Goal: Check status: Check status

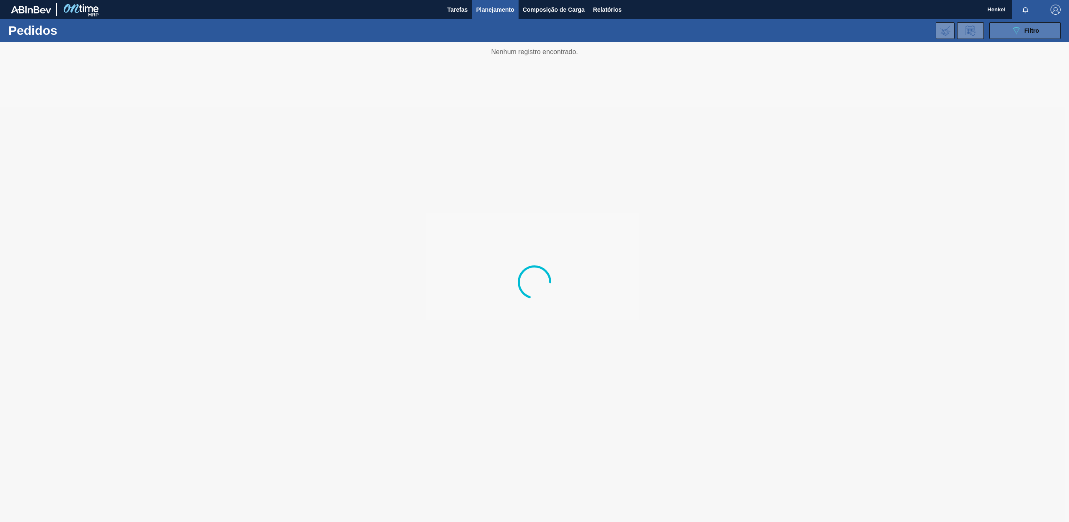
click at [1014, 33] on icon "089F7B8B-B2A5-4AFE-B5C0-19BA573D28AC" at bounding box center [1016, 31] width 10 height 10
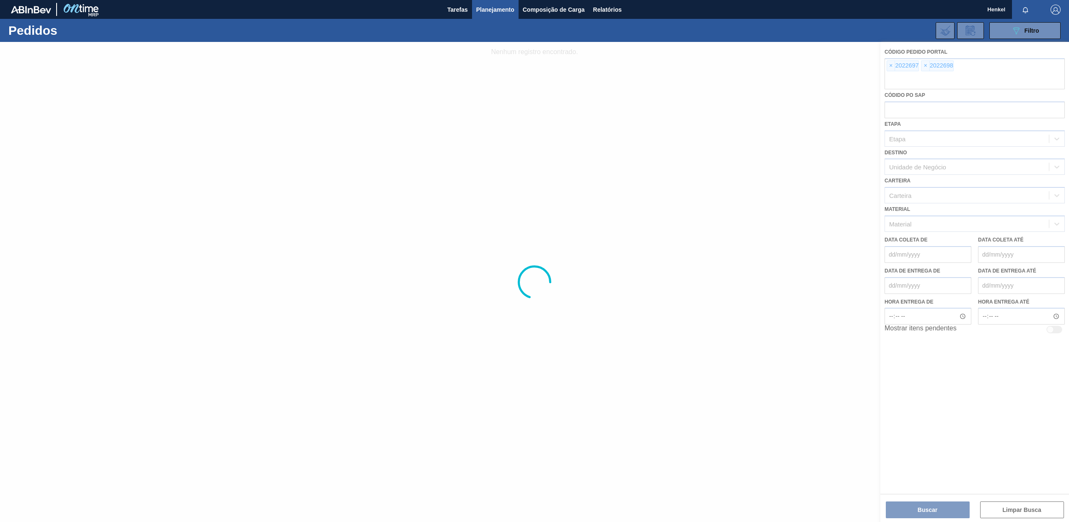
click at [891, 66] on div at bounding box center [534, 282] width 1069 height 480
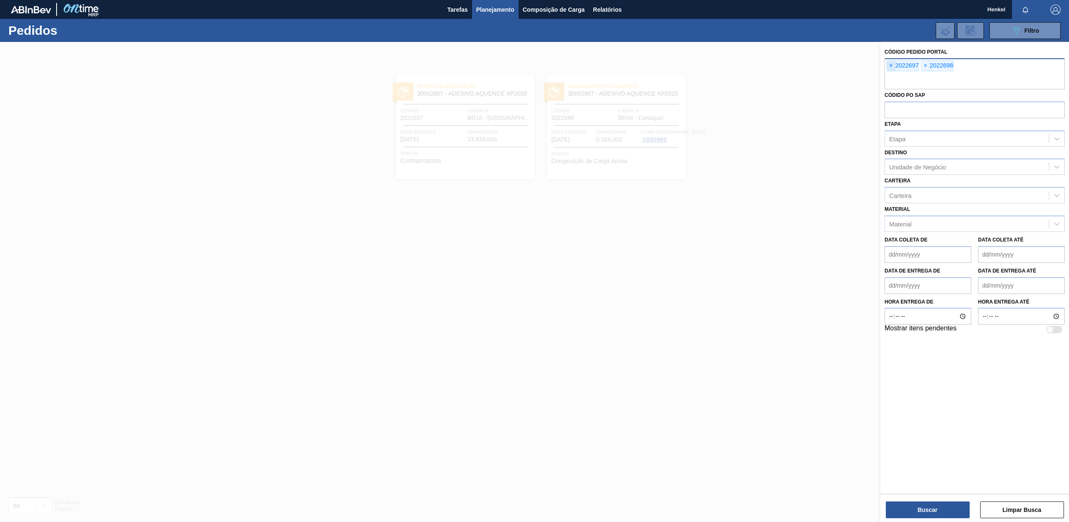
click at [889, 67] on span "×" at bounding box center [891, 66] width 8 height 10
click at [893, 65] on span "×" at bounding box center [891, 66] width 8 height 10
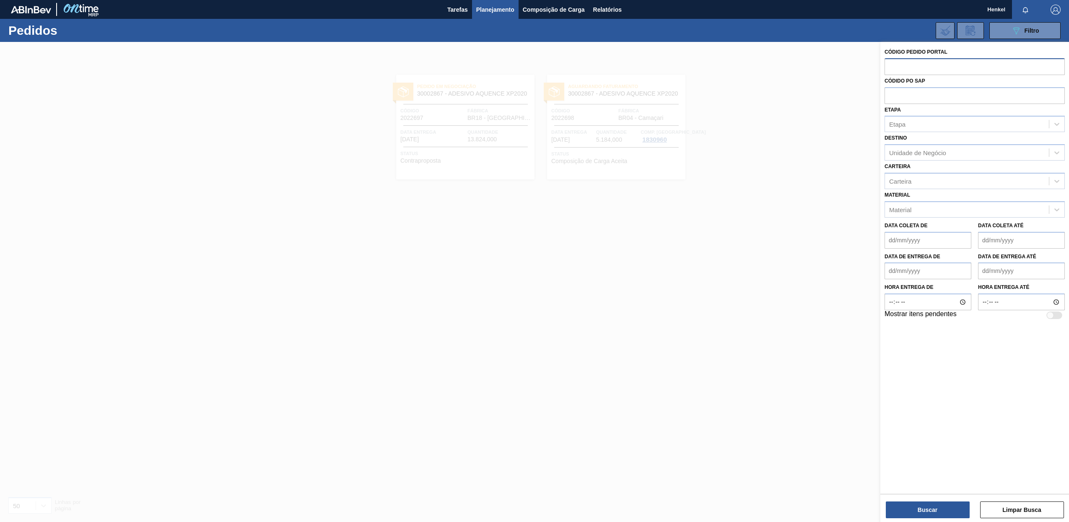
paste input "5800361354"
type input "5800361354"
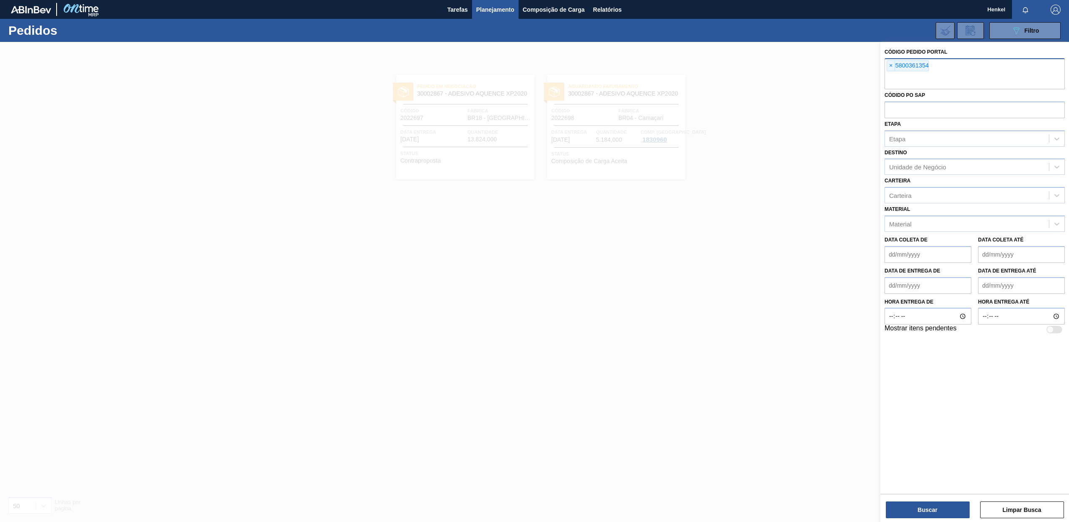
click at [891, 64] on span "×" at bounding box center [891, 66] width 8 height 10
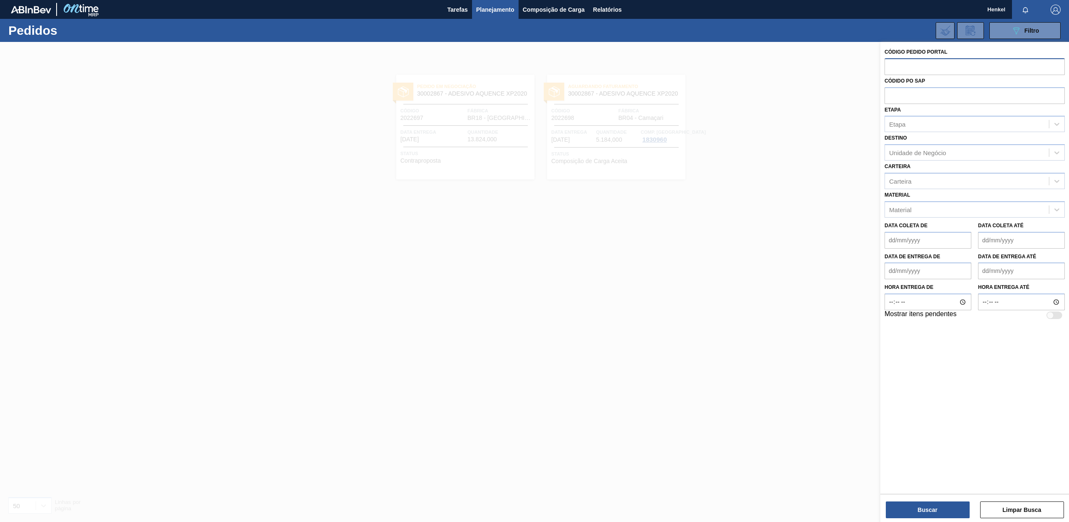
paste input "2019333"
type input "2019333"
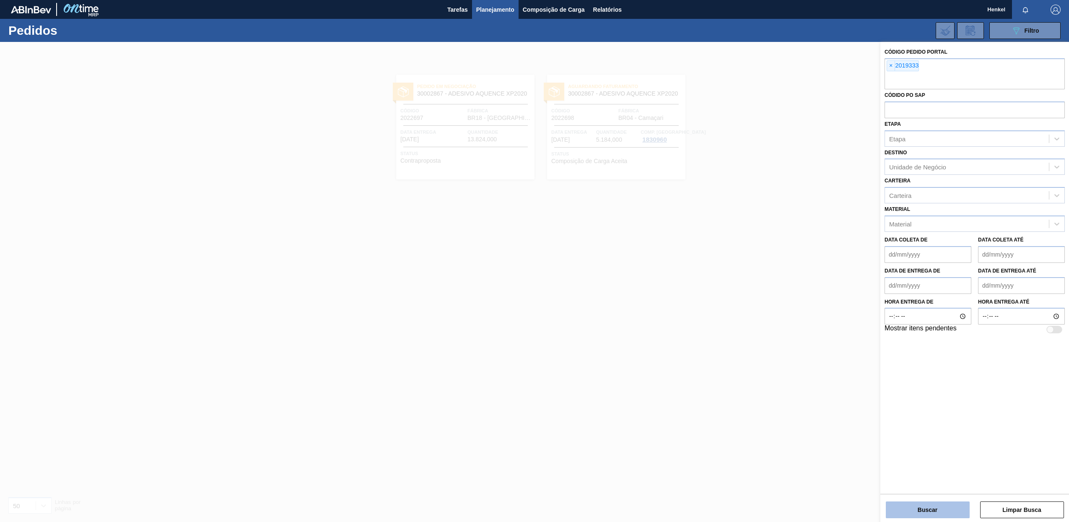
click at [922, 514] on button "Buscar" at bounding box center [928, 509] width 84 height 17
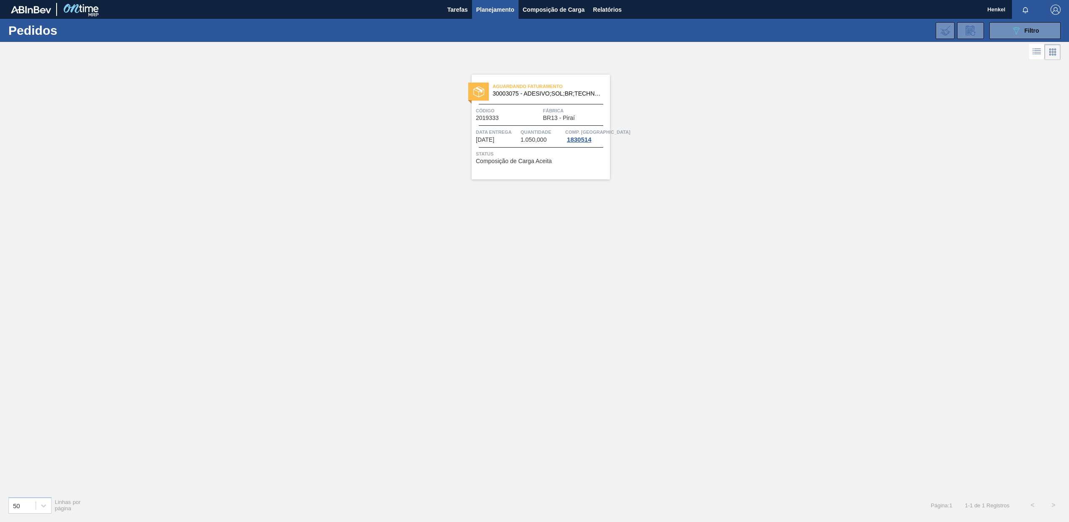
click at [527, 141] on span "1.050,000" at bounding box center [534, 140] width 26 height 6
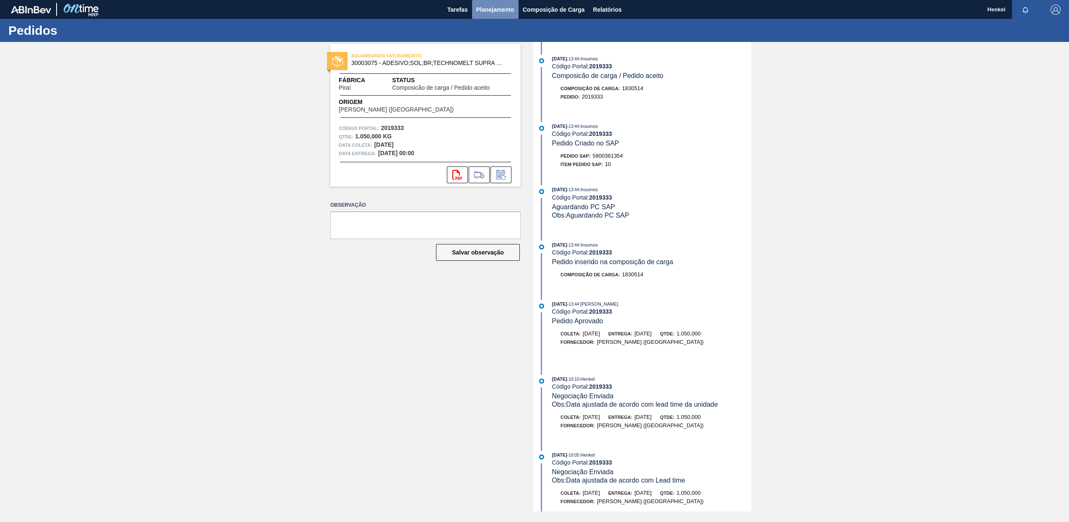
click at [497, 5] on span "Planejamento" at bounding box center [495, 10] width 38 height 10
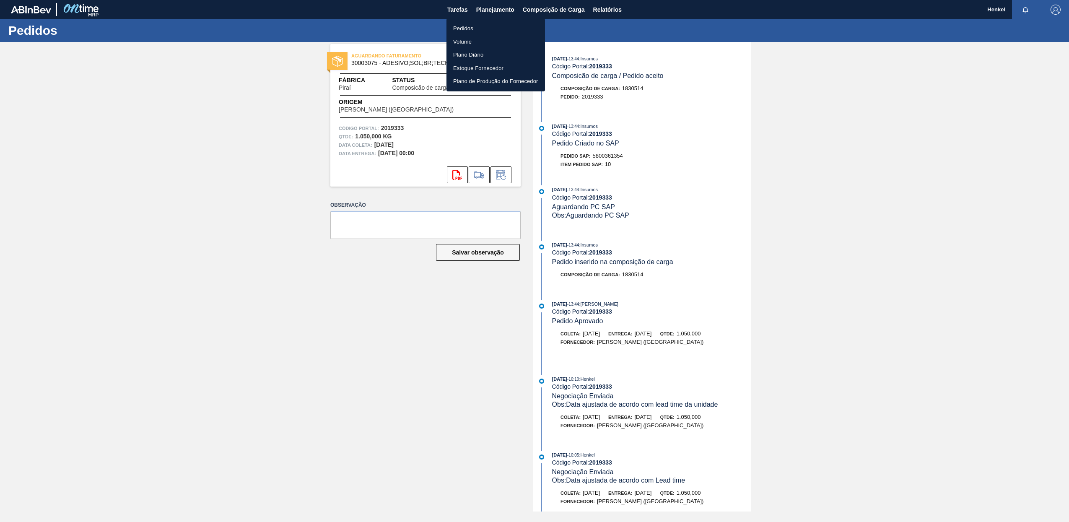
click at [465, 26] on li "Pedidos" at bounding box center [496, 28] width 99 height 13
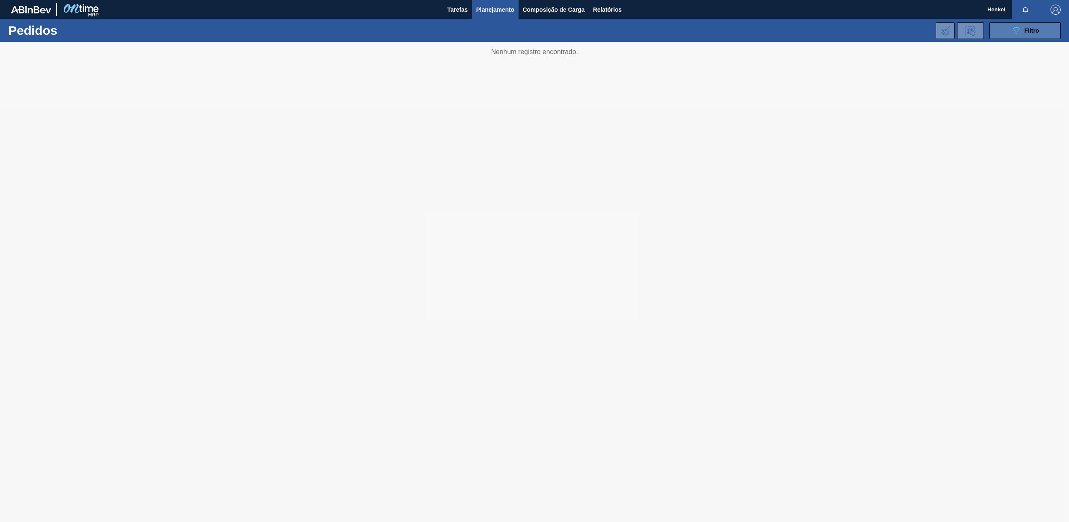
click at [1010, 26] on button "089F7B8B-B2A5-4AFE-B5C0-19BA573D28AC Filtro" at bounding box center [1025, 30] width 71 height 17
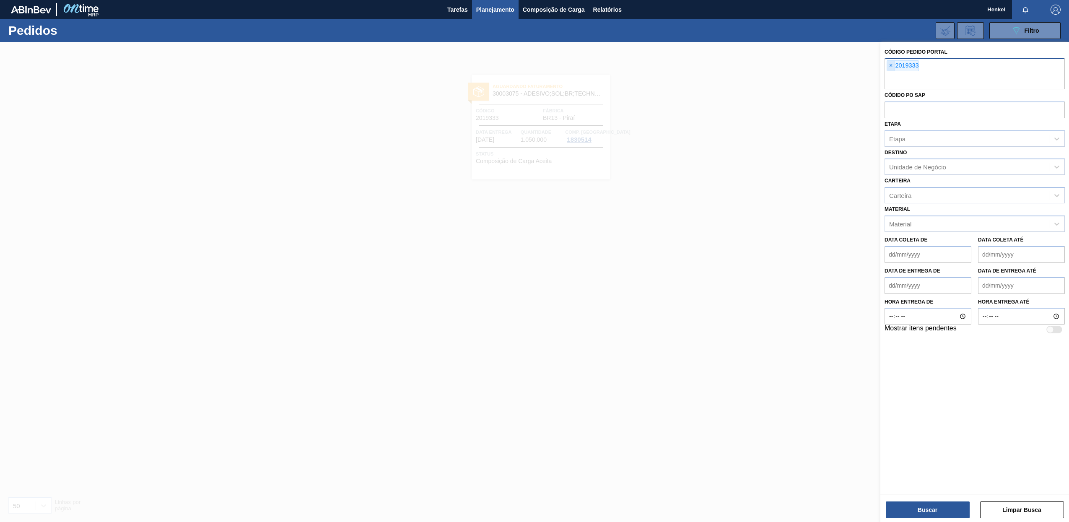
click at [891, 65] on span "×" at bounding box center [891, 66] width 8 height 10
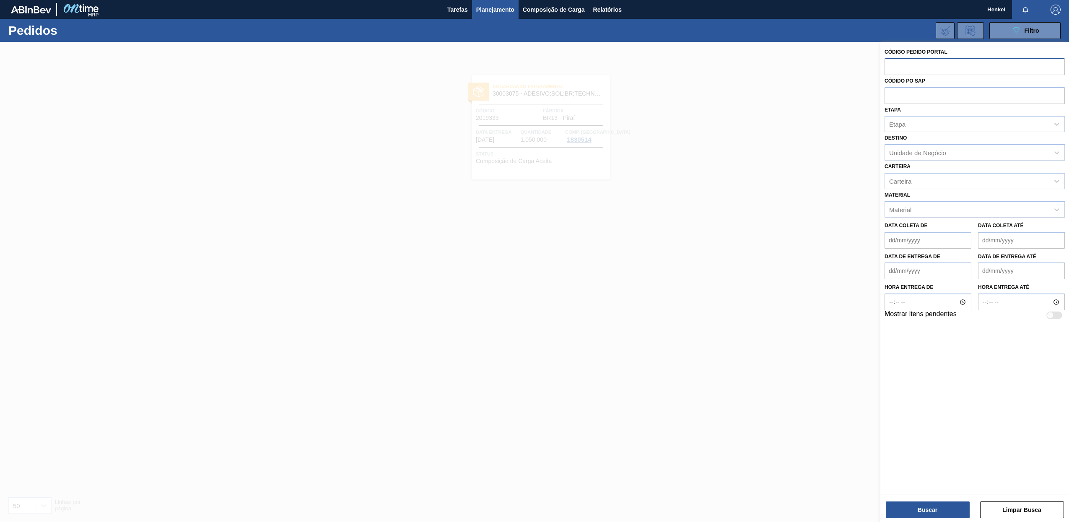
paste input "2018505"
type input "2018505"
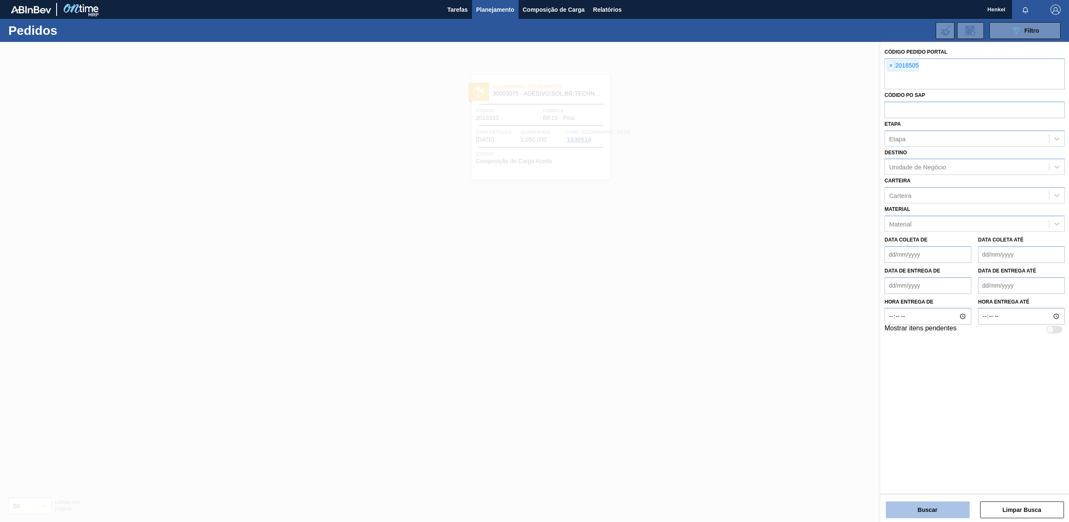
click at [925, 513] on button "Buscar" at bounding box center [928, 509] width 84 height 17
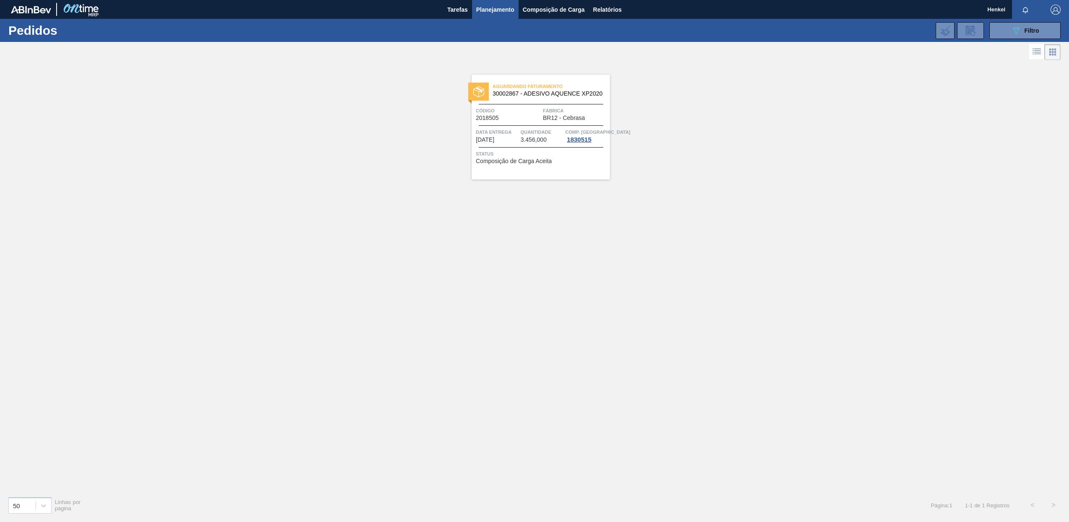
click at [529, 122] on div "Aguardando Faturamento 30002867 - ADESIVO AQUENCE XP2020 Código 2018505 Fábrica…" at bounding box center [541, 127] width 138 height 105
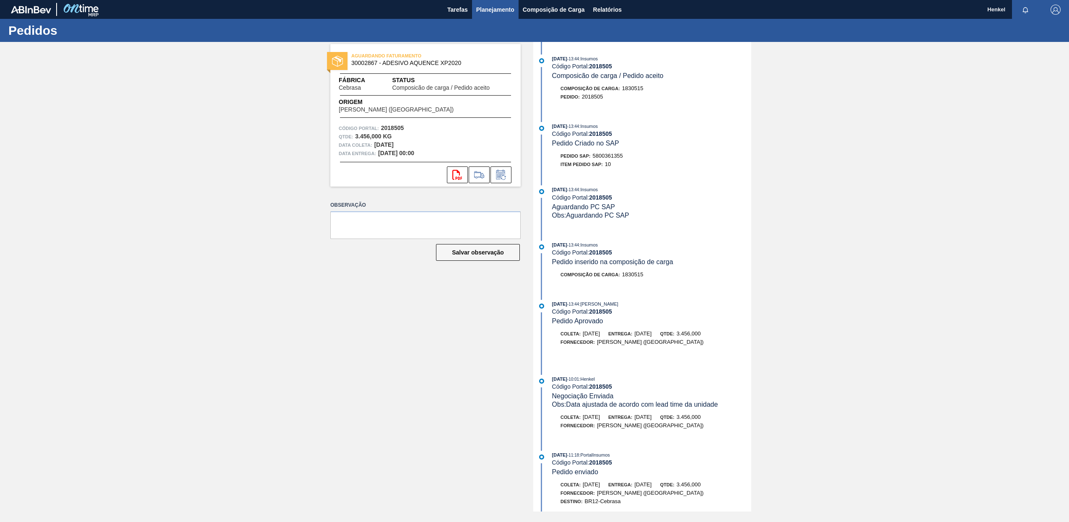
click at [496, 9] on span "Planejamento" at bounding box center [495, 10] width 38 height 10
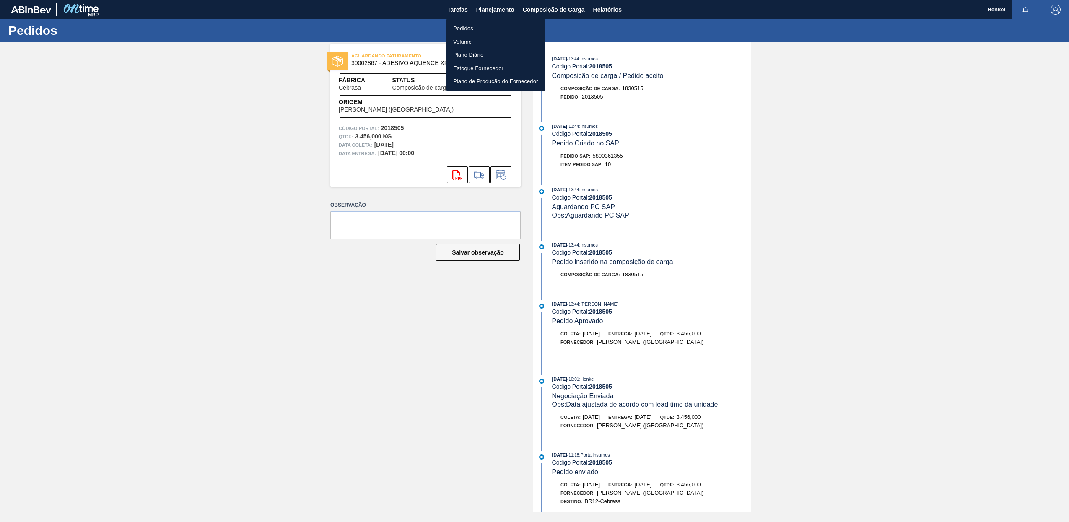
click at [465, 29] on li "Pedidos" at bounding box center [496, 28] width 99 height 13
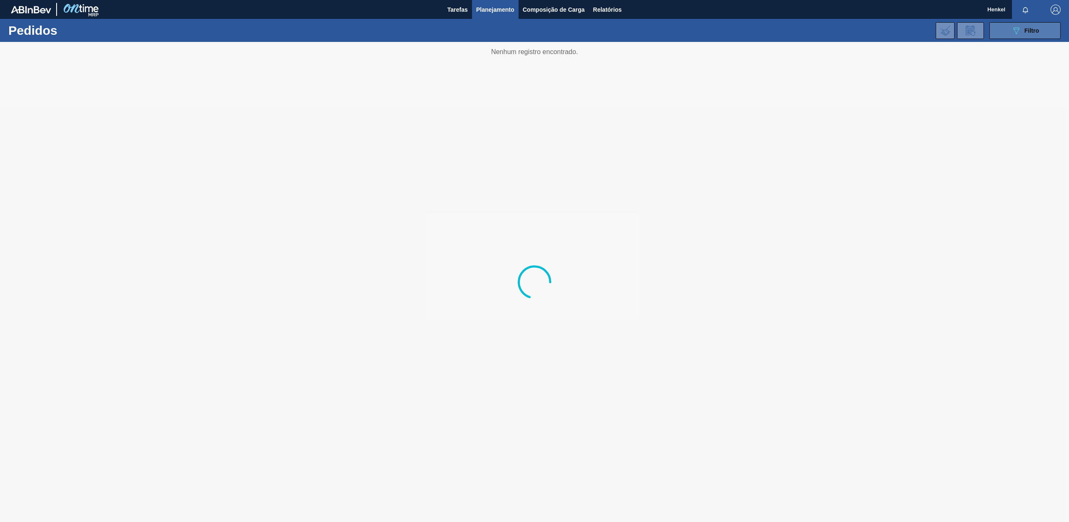
click at [1027, 31] on span "Filtro" at bounding box center [1032, 30] width 15 height 7
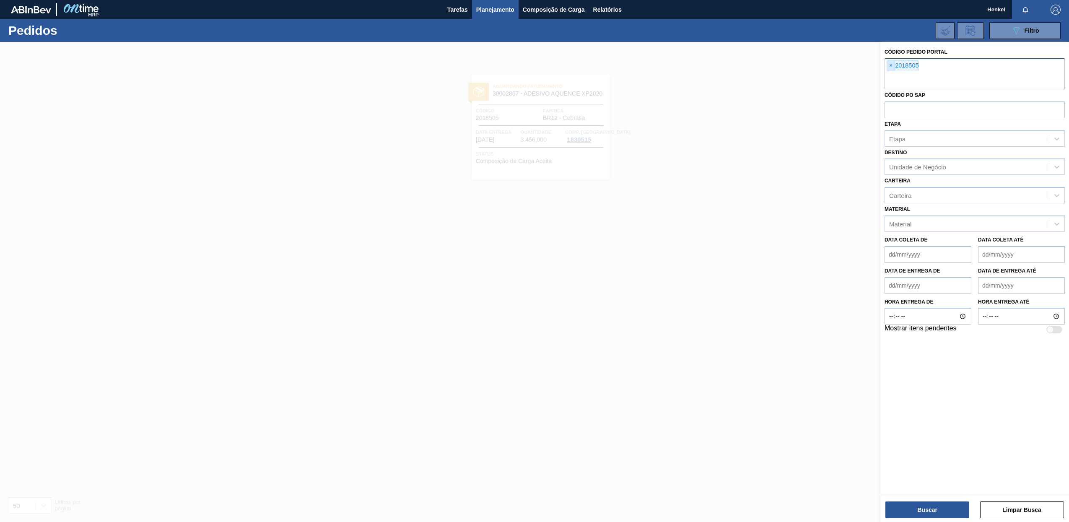
click at [892, 67] on span "×" at bounding box center [891, 66] width 8 height 10
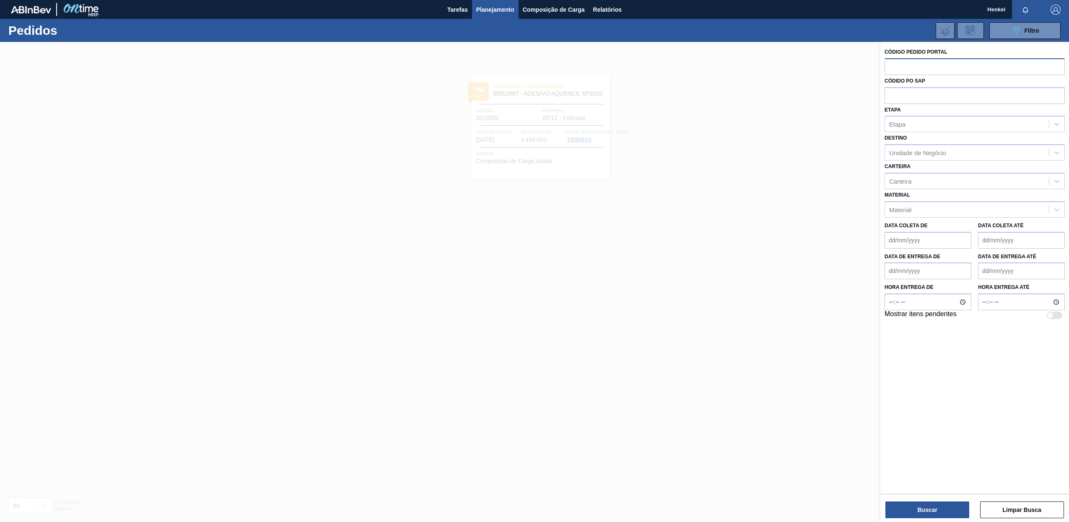
paste input "2018502"
type input "2018502"
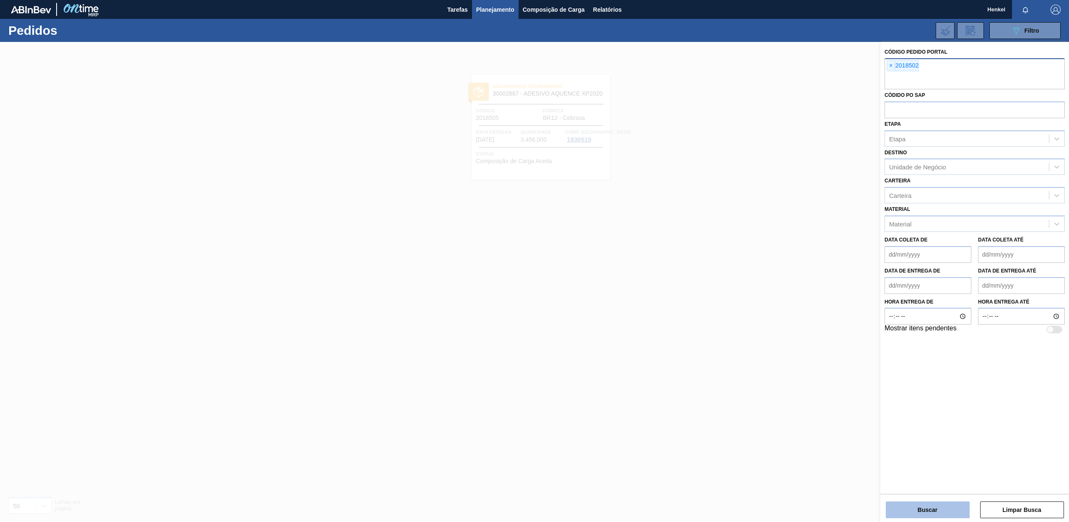
click at [934, 511] on button "Buscar" at bounding box center [928, 509] width 84 height 17
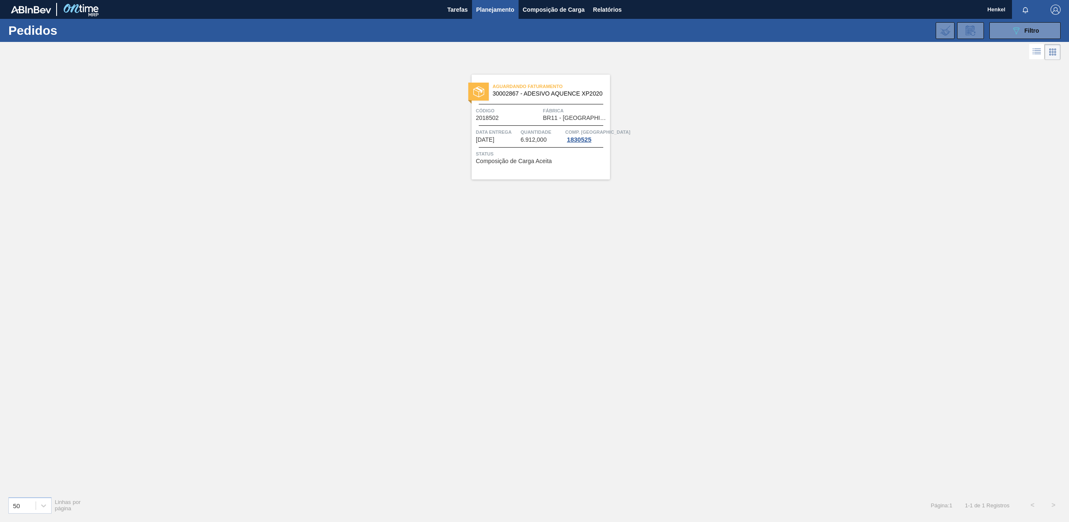
click at [500, 127] on div "Aguardando Faturamento 30002867 - ADESIVO AQUENCE XP2020 Código 2018502 Fábrica…" at bounding box center [541, 127] width 138 height 105
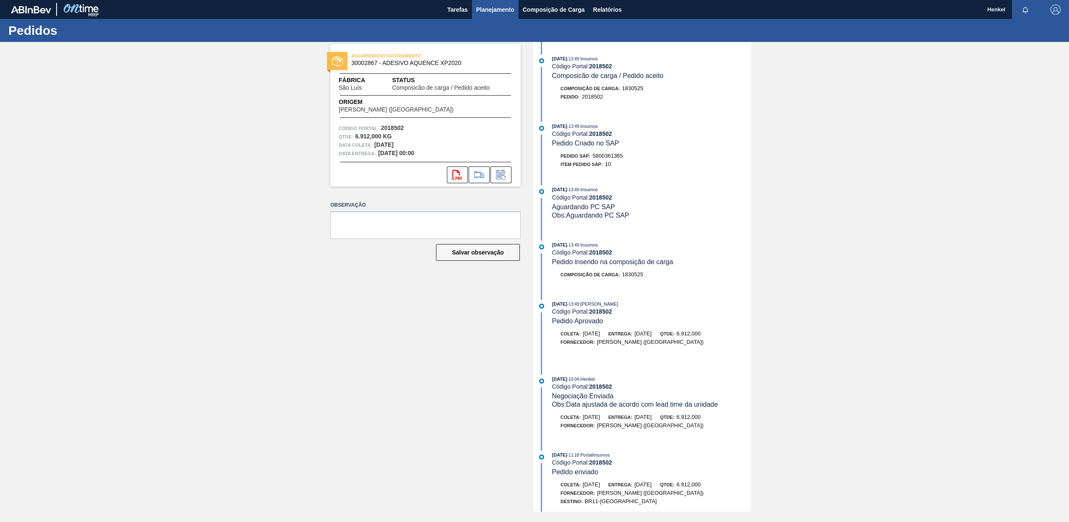
click at [492, 8] on span "Planejamento" at bounding box center [495, 10] width 38 height 10
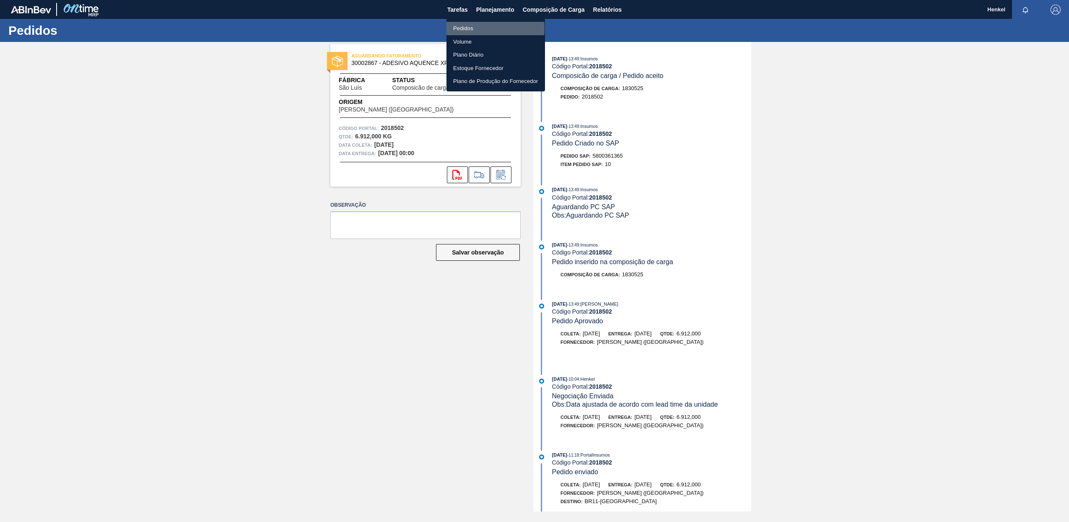
click at [462, 28] on li "Pedidos" at bounding box center [496, 28] width 99 height 13
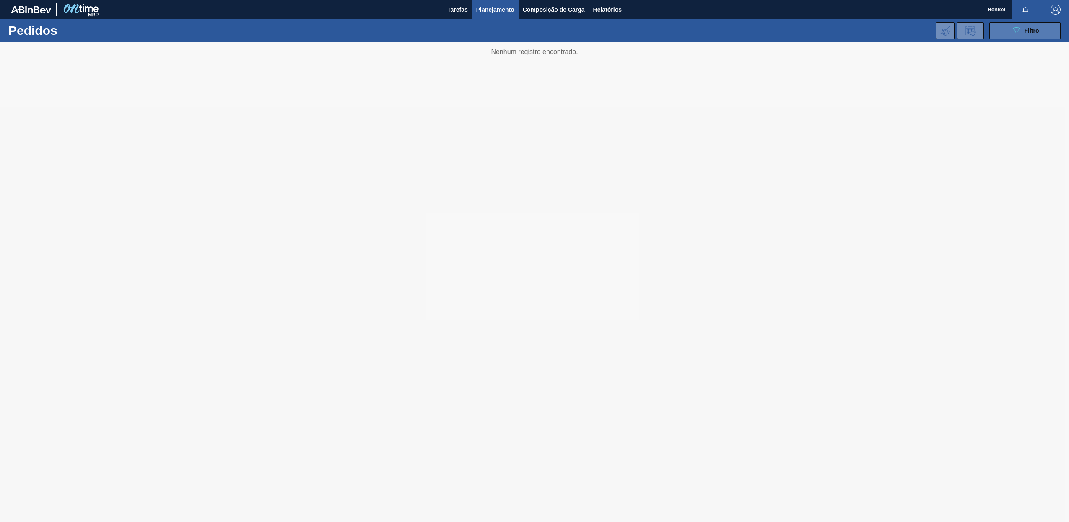
click at [1031, 29] on span "Filtro" at bounding box center [1032, 30] width 15 height 7
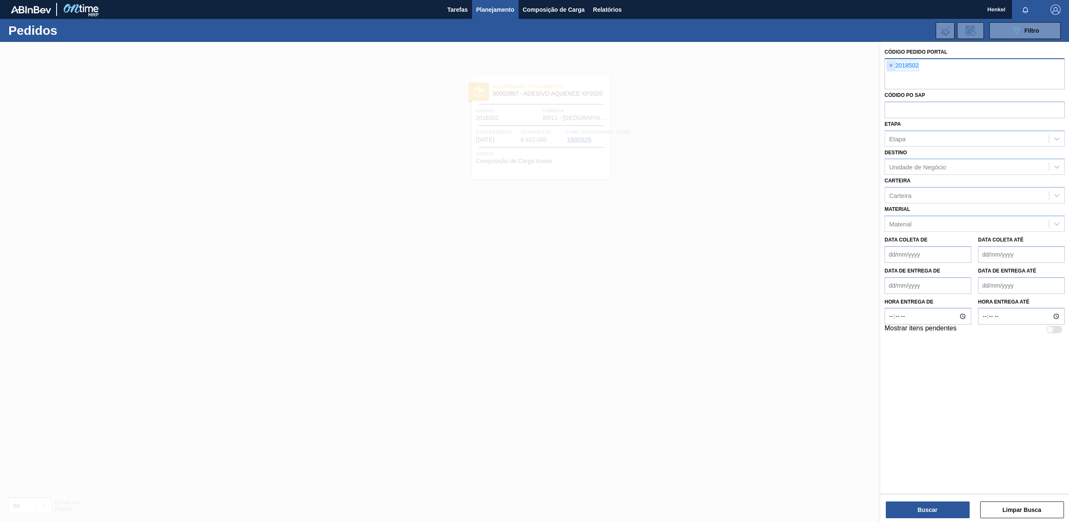
click at [891, 64] on span "×" at bounding box center [891, 66] width 8 height 10
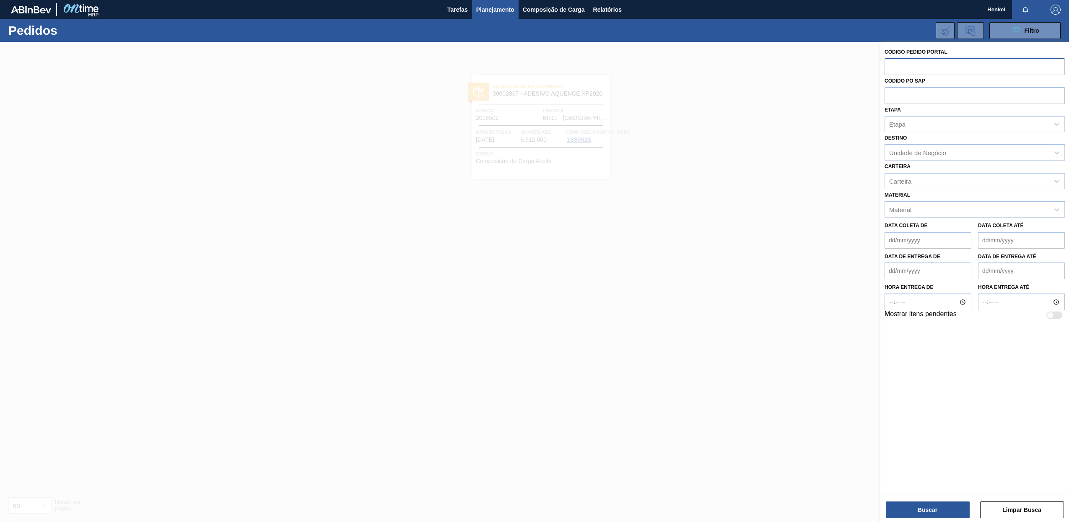
paste input "2019336"
type input "2019336"
click at [917, 513] on button "Buscar" at bounding box center [928, 509] width 84 height 17
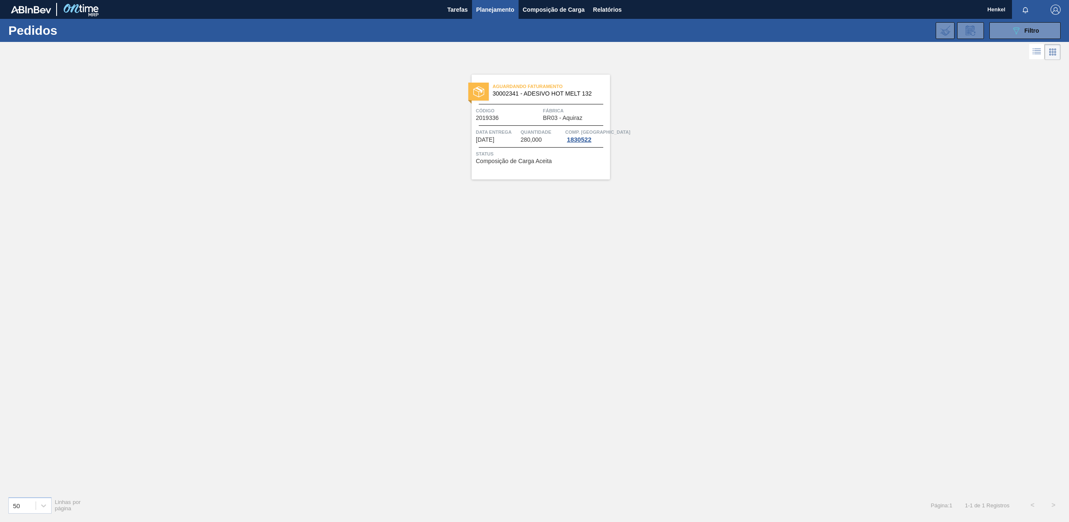
click at [494, 141] on span "[DATE]" at bounding box center [485, 140] width 18 height 6
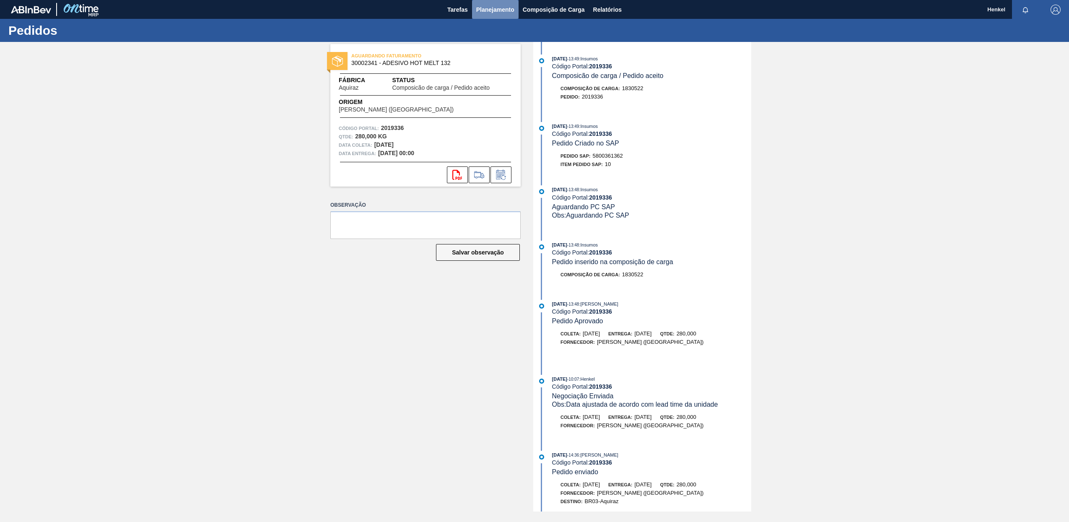
click at [485, 12] on span "Planejamento" at bounding box center [495, 10] width 38 height 10
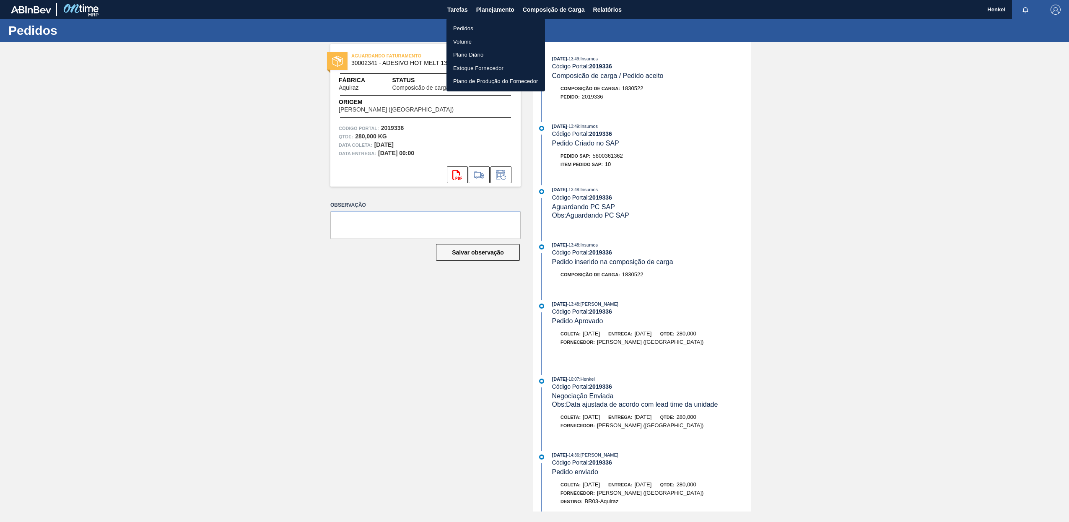
click at [461, 26] on li "Pedidos" at bounding box center [496, 28] width 99 height 13
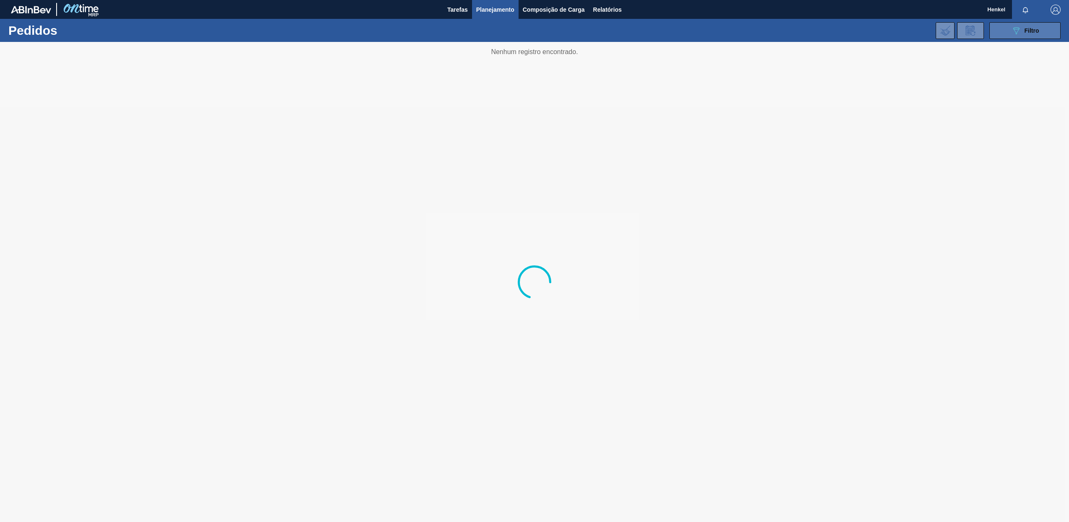
click at [1034, 32] on span "Filtro" at bounding box center [1032, 30] width 15 height 7
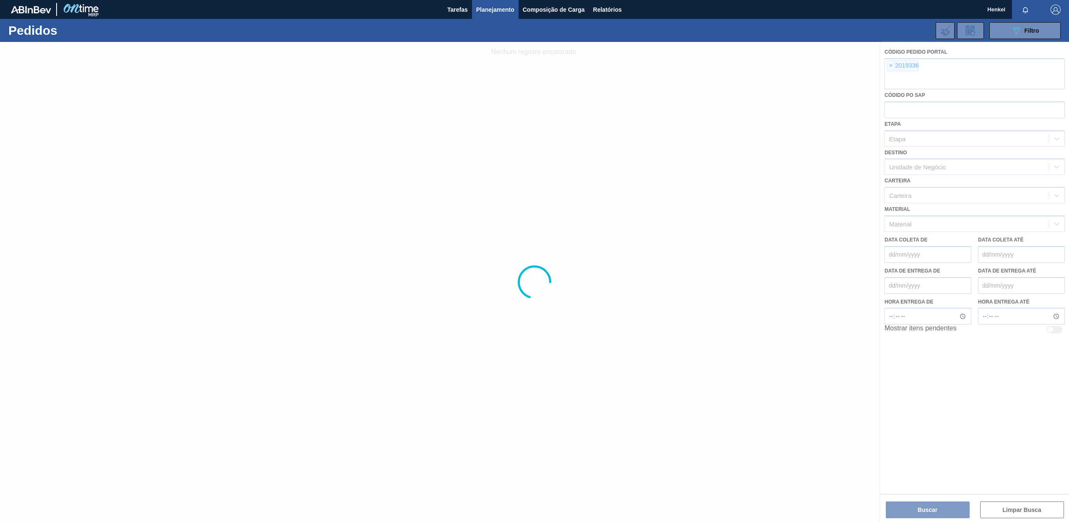
click at [891, 68] on div at bounding box center [534, 282] width 1069 height 480
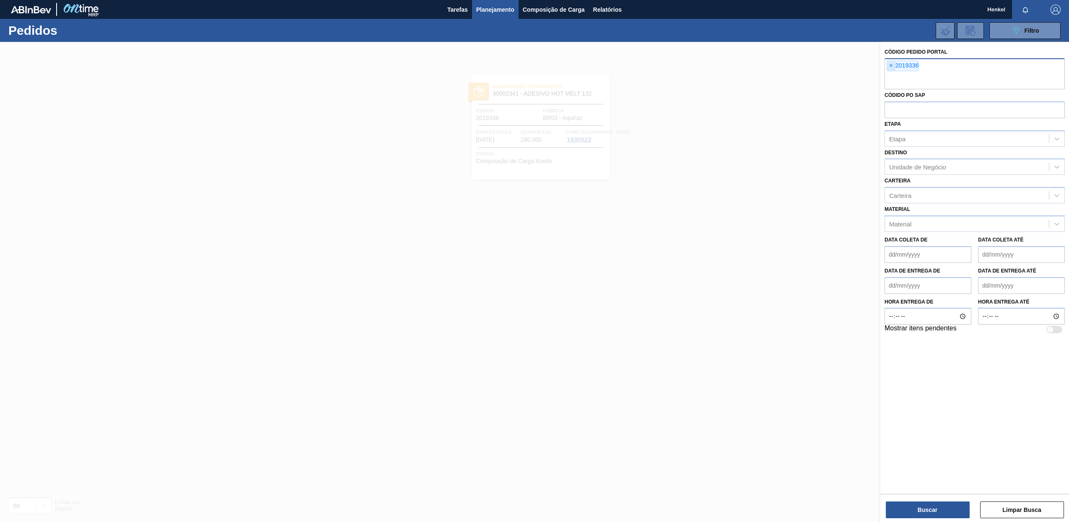
click at [889, 62] on span "×" at bounding box center [891, 66] width 8 height 10
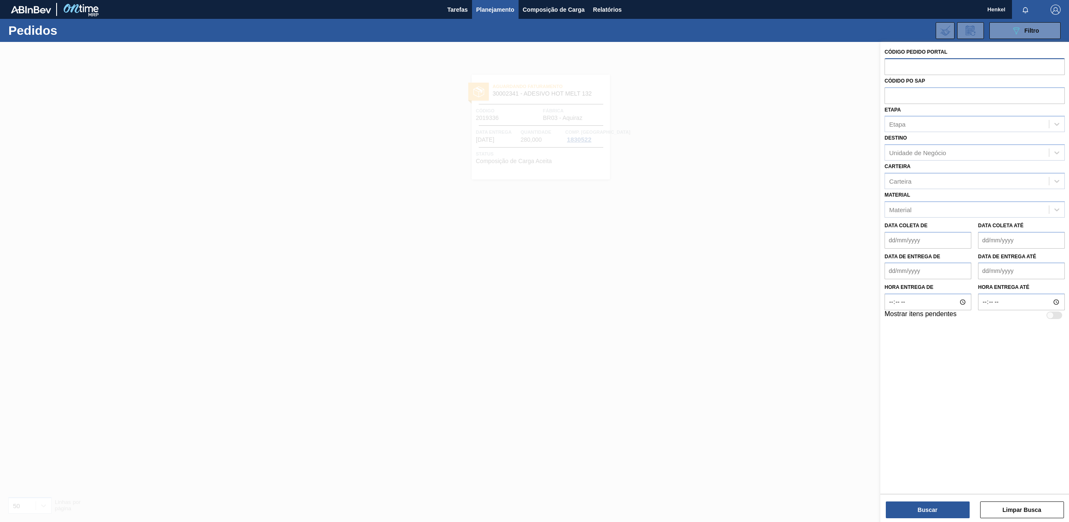
paste input "2018504"
type input "2018504"
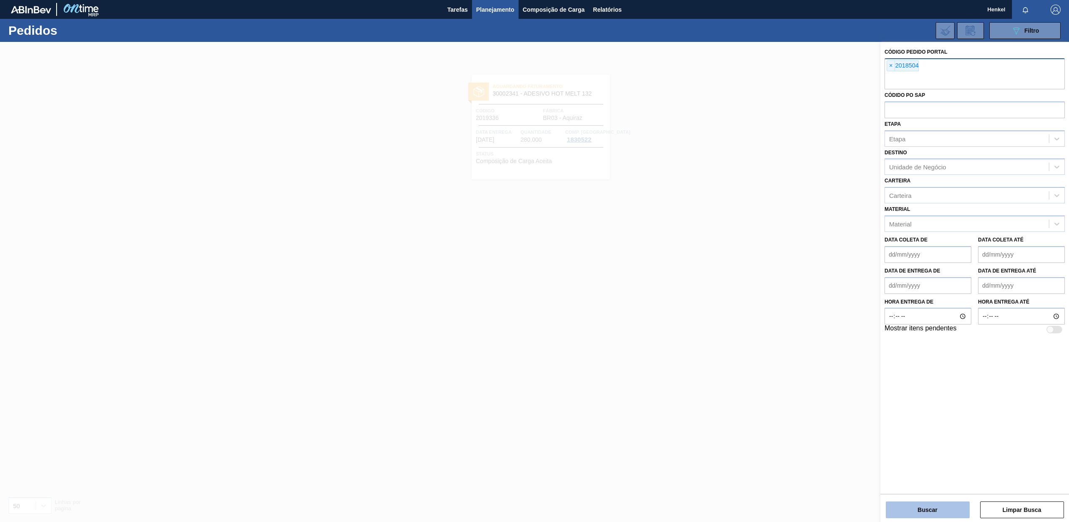
click at [924, 512] on button "Buscar" at bounding box center [928, 509] width 84 height 17
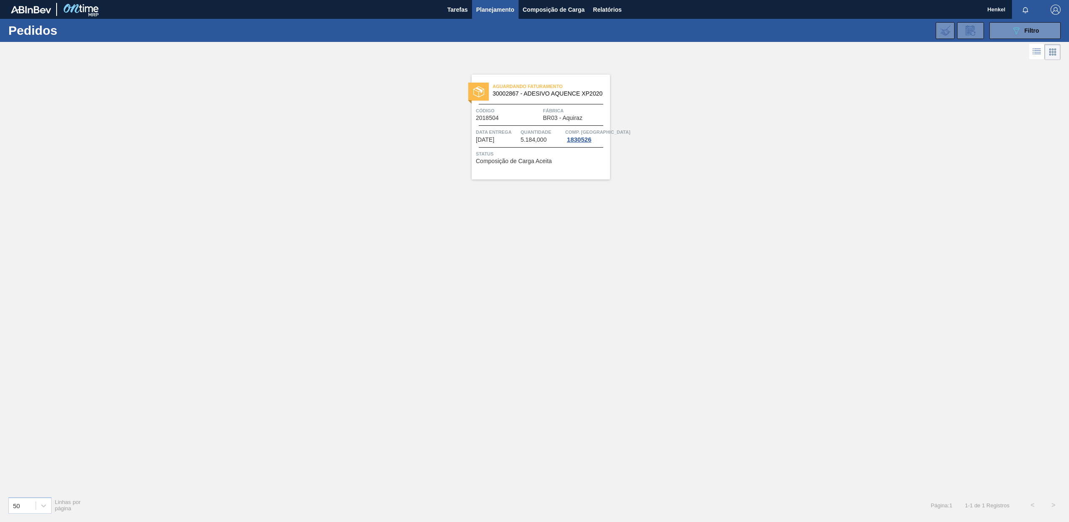
click at [512, 145] on div "Aguardando Faturamento 30002867 - ADESIVO AQUENCE XP2020 Código 2018504 Fábrica…" at bounding box center [541, 127] width 138 height 105
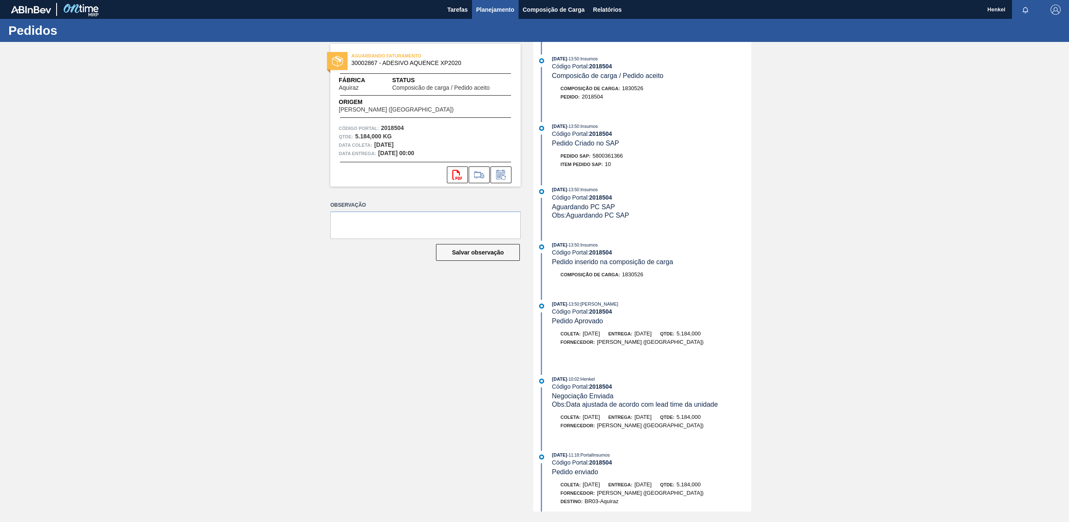
click at [494, 14] on span "Planejamento" at bounding box center [495, 10] width 38 height 10
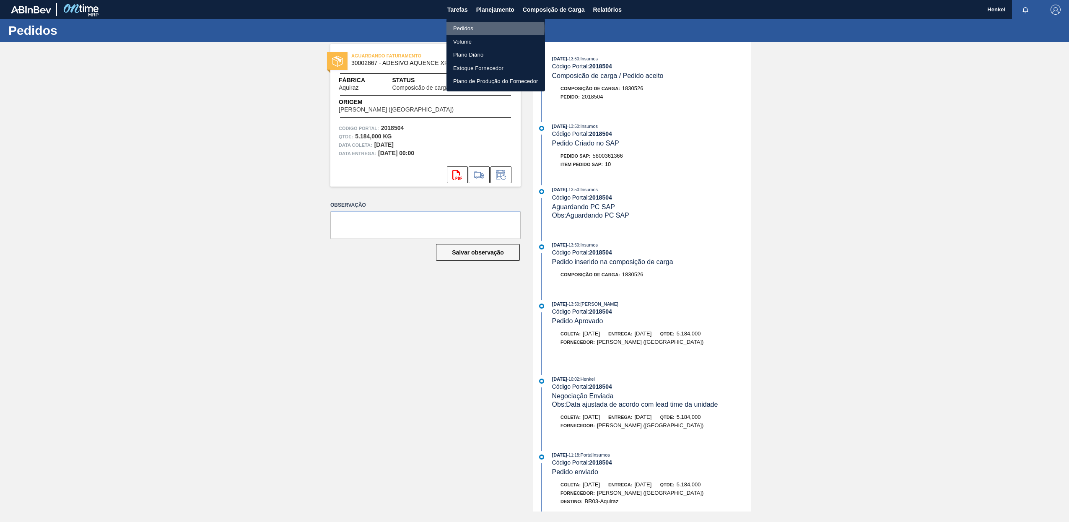
click at [466, 29] on li "Pedidos" at bounding box center [496, 28] width 99 height 13
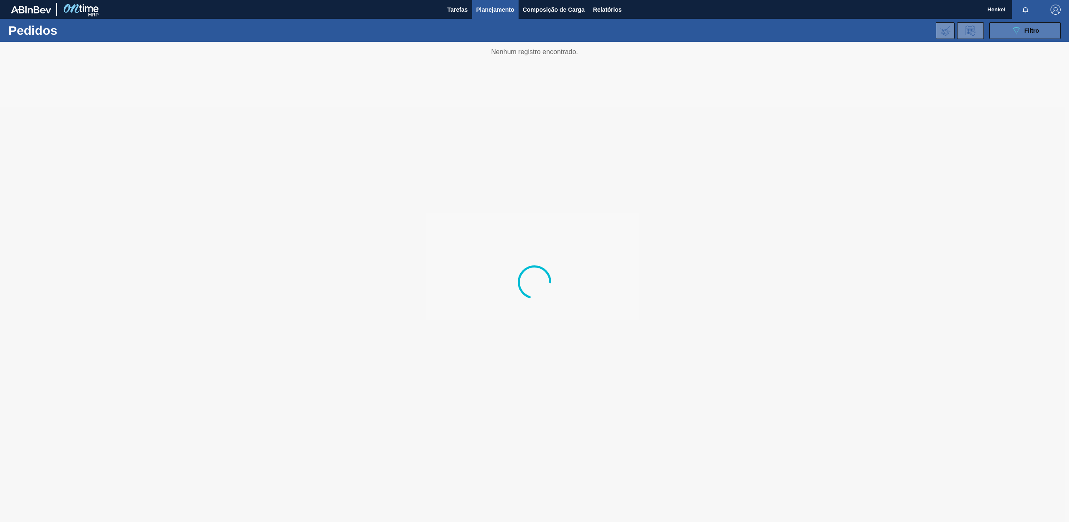
click at [1013, 32] on icon "089F7B8B-B2A5-4AFE-B5C0-19BA573D28AC" at bounding box center [1016, 31] width 10 height 10
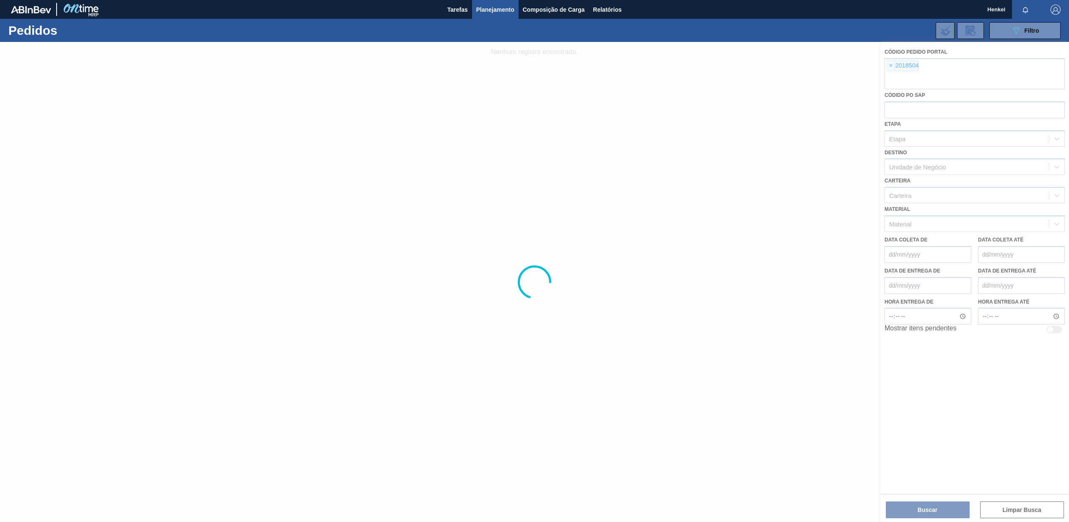
click at [889, 66] on div at bounding box center [534, 282] width 1069 height 480
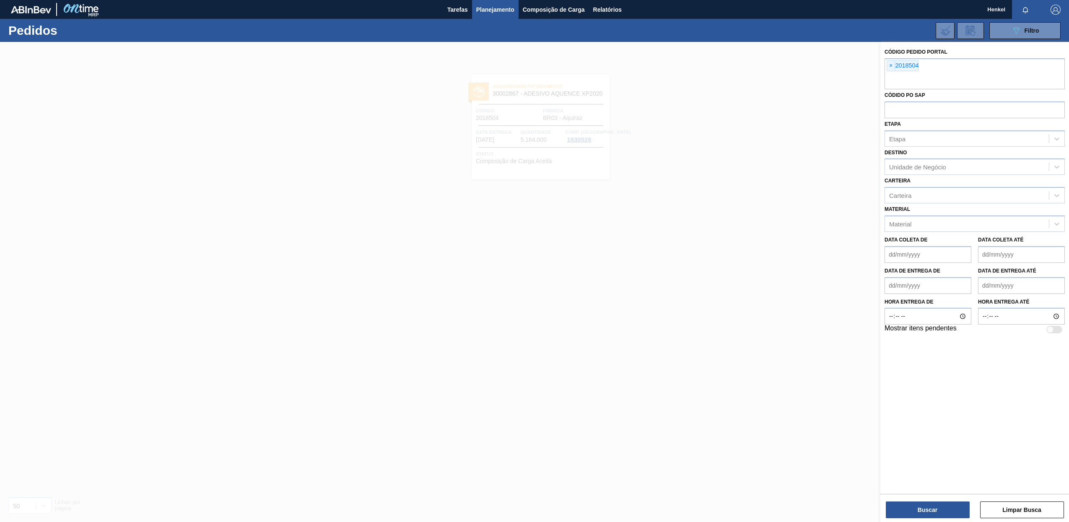
click at [889, 66] on span "×" at bounding box center [891, 66] width 8 height 10
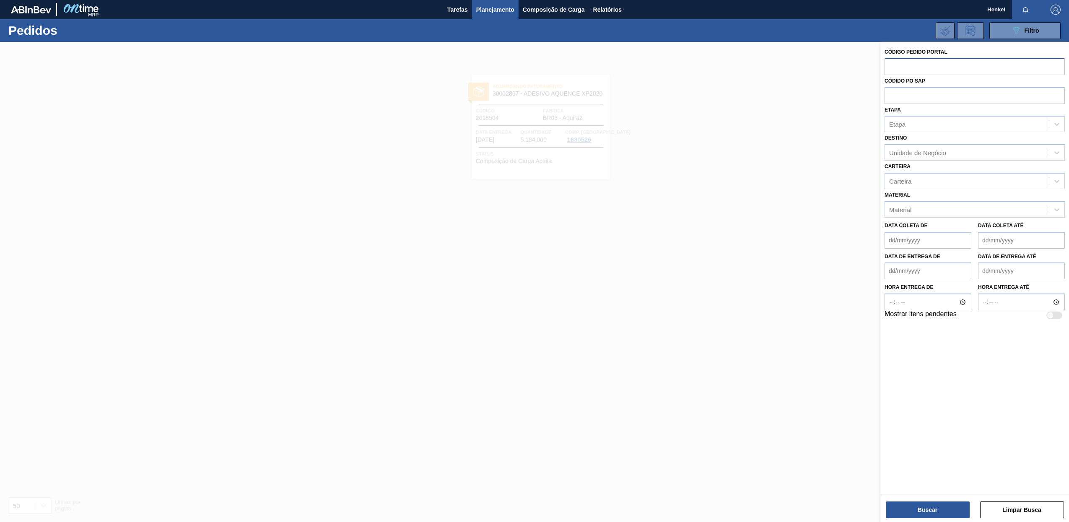
paste input "2018506"
type input "2018506"
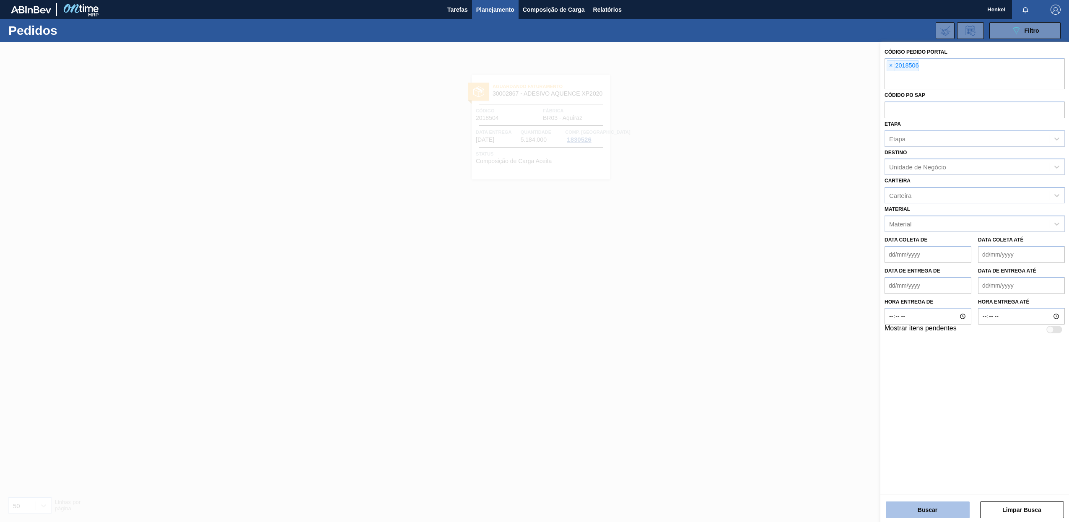
click at [919, 513] on button "Buscar" at bounding box center [928, 509] width 84 height 17
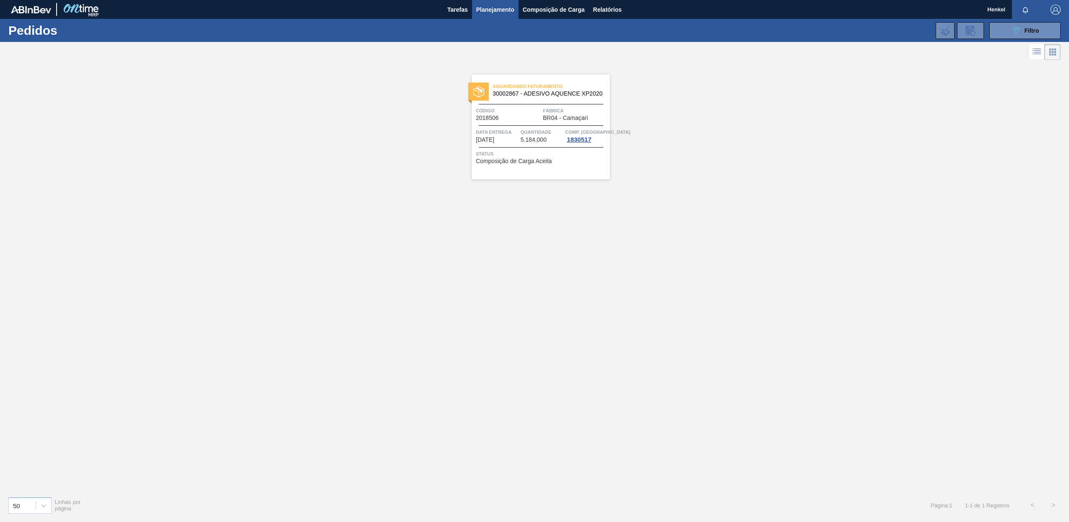
click at [534, 124] on div "Aguardando Faturamento 30002867 - ADESIVO AQUENCE XP2020 Código 2018506 Fábrica…" at bounding box center [541, 127] width 138 height 105
